Goal: Find specific page/section: Find specific page/section

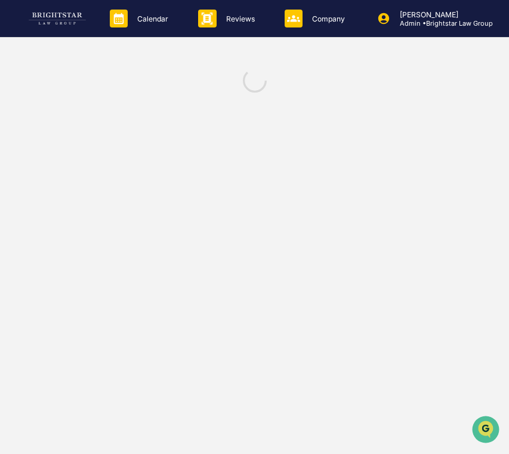
click at [76, 76] on div at bounding box center [254, 81] width 509 height 48
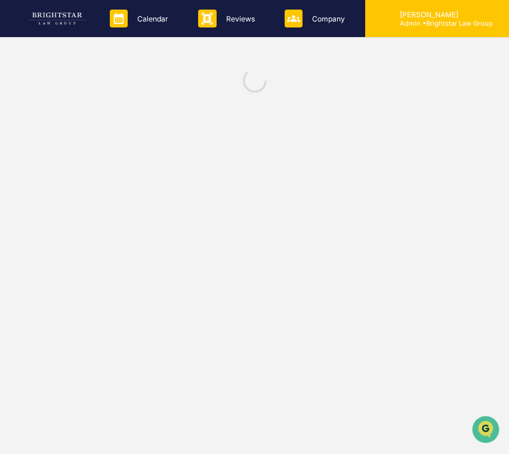
click at [452, 12] on p "[PERSON_NAME]" at bounding box center [442, 14] width 103 height 9
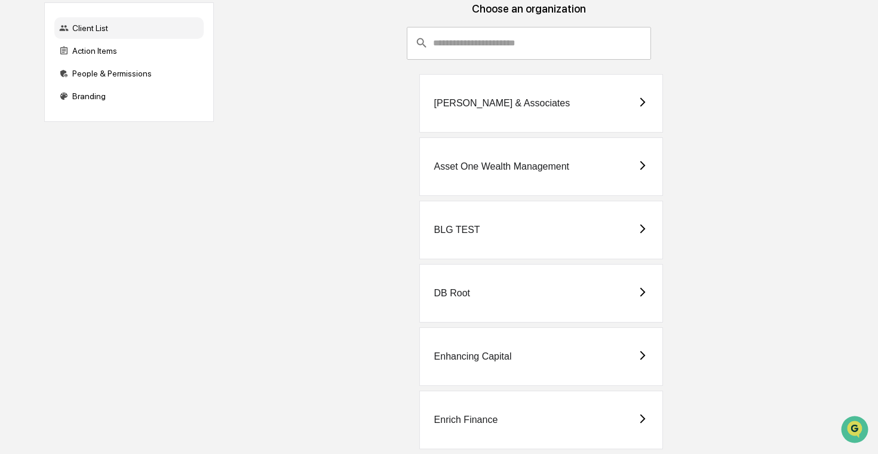
scroll to position [78, 0]
click at [571, 431] on div "Enrich Finance" at bounding box center [541, 418] width 244 height 59
